Goal: Communication & Community: Answer question/provide support

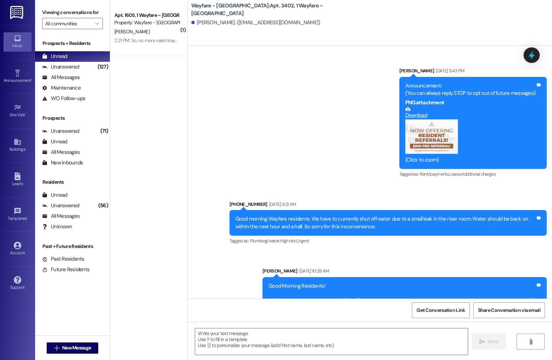
scroll to position [7258, 0]
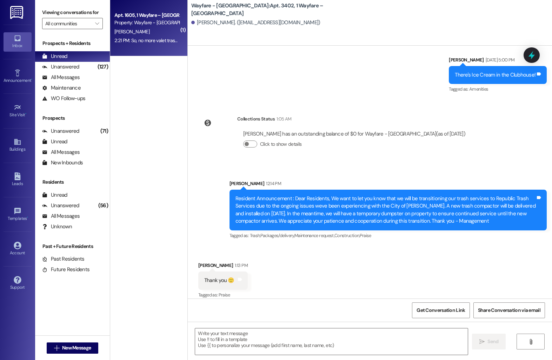
click at [152, 42] on div "2:21 PM: So, no more valet trash service? 2:21 PM: So, no more valet trash serv…" at bounding box center [154, 40] width 81 height 6
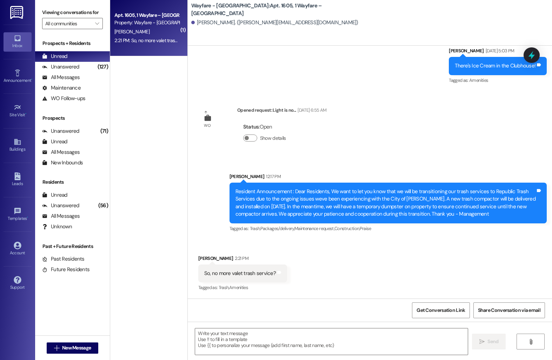
scroll to position [5015, 0]
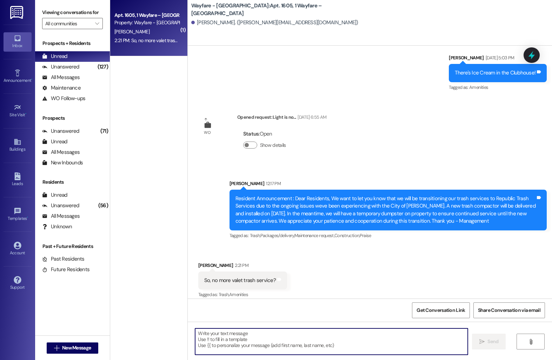
click at [249, 342] on textarea at bounding box center [331, 341] width 273 height 26
type textarea "We still have valet trash!"
click at [62, 349] on span "New Message" at bounding box center [76, 347] width 29 height 7
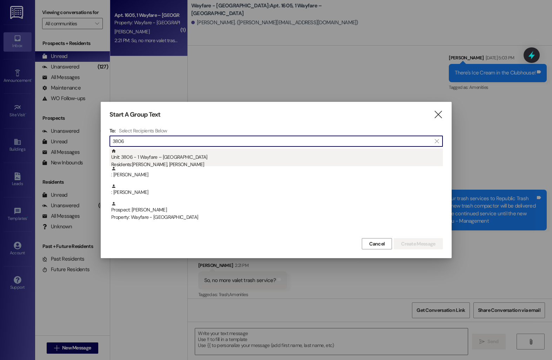
type input "3806"
click at [219, 156] on div "Unit: 3806 - 1 Wayfare – [GEOGRAPHIC_DATA] Residents: [PERSON_NAME], [PERSON_NA…" at bounding box center [277, 158] width 332 height 20
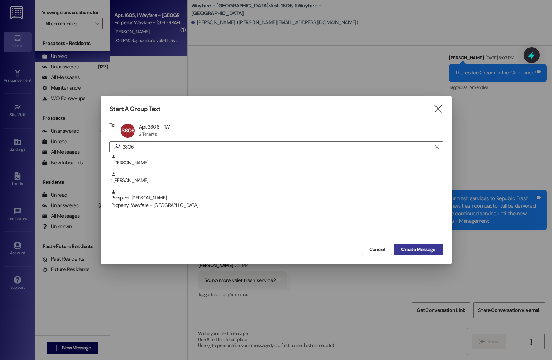
click at [404, 245] on button "Create Message" at bounding box center [418, 248] width 49 height 11
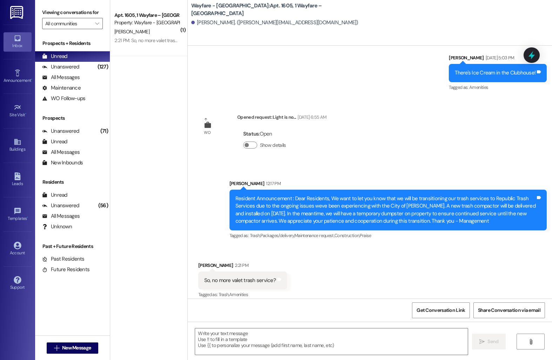
scroll to position [2518, 0]
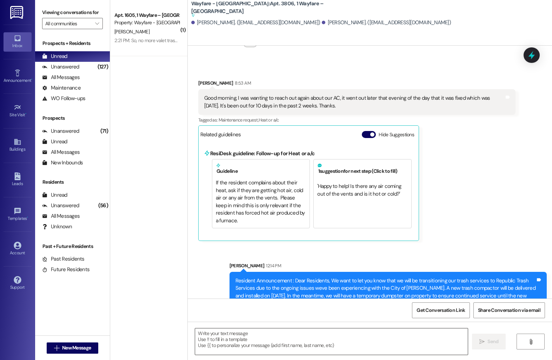
click at [226, 344] on textarea at bounding box center [331, 341] width 273 height 26
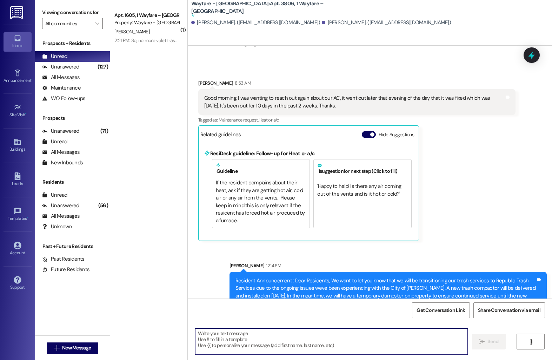
type textarea "H"
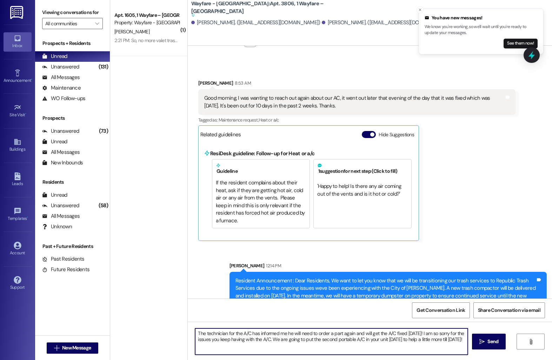
type textarea "The technician for the A/C has informed me he will need to order a part again a…"
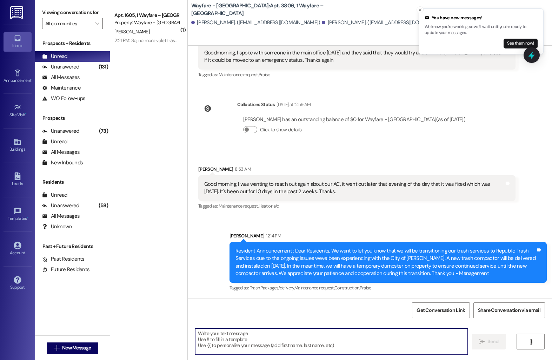
scroll to position [2449, 0]
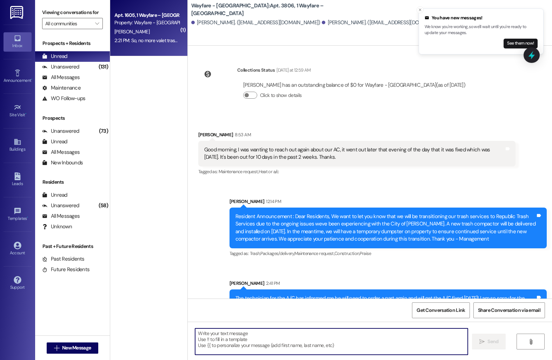
click at [130, 29] on div "[PERSON_NAME]" at bounding box center [147, 31] width 66 height 9
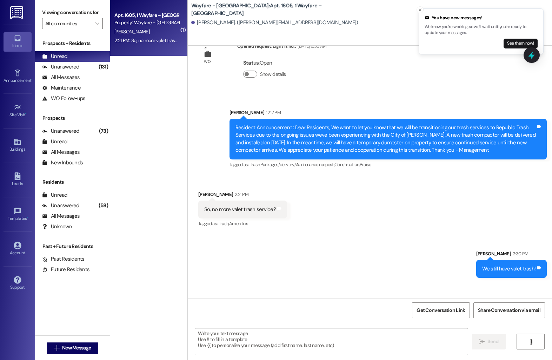
scroll to position [5123, 0]
